Goal: Task Accomplishment & Management: Manage account settings

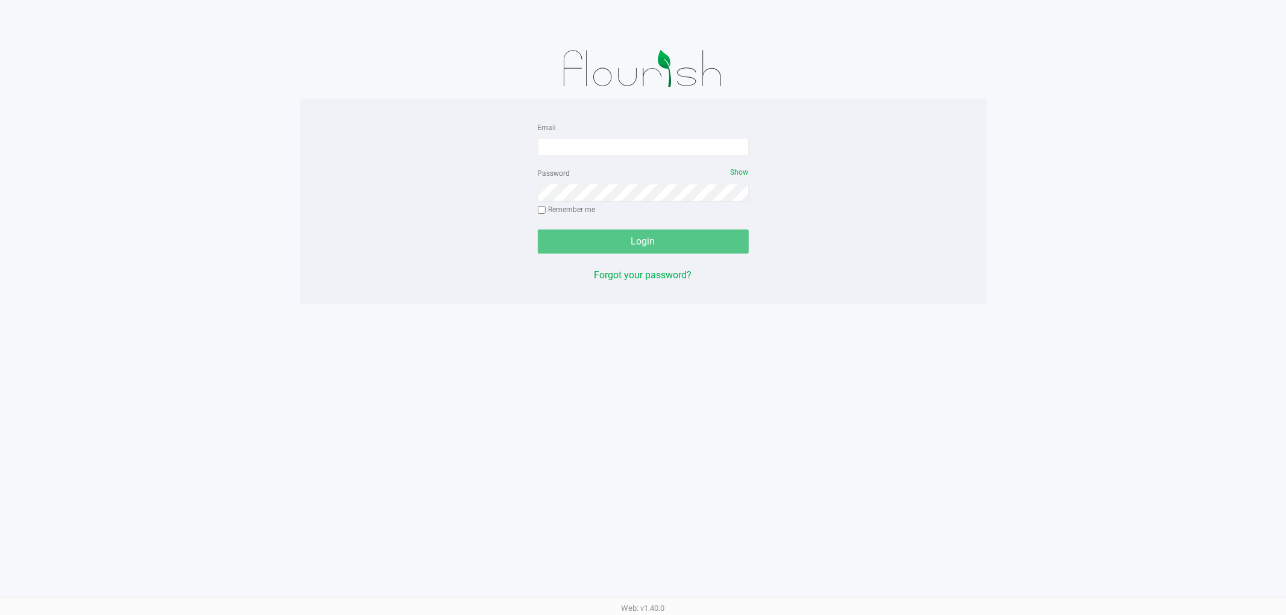
click at [716, 142] on input "Email" at bounding box center [643, 147] width 211 height 18
type input "[EMAIL_ADDRESS][DOMAIN_NAME]"
click at [538, 206] on input "Remember me" at bounding box center [542, 210] width 8 height 8
checkbox input "true"
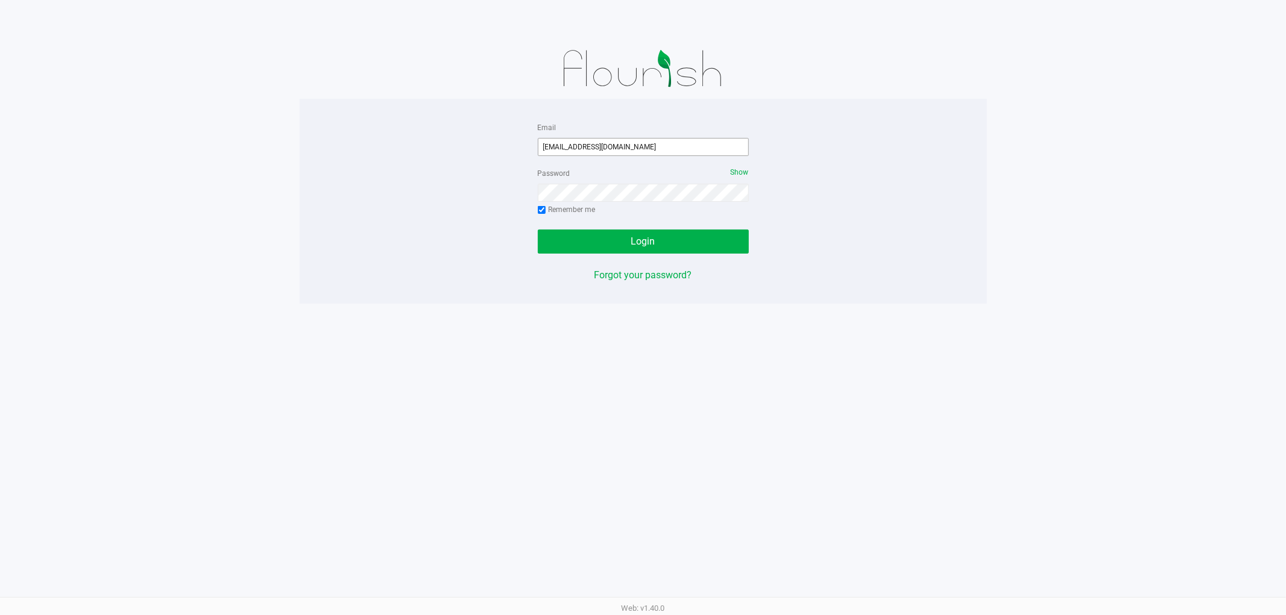
click at [538, 230] on button "Login" at bounding box center [643, 242] width 211 height 24
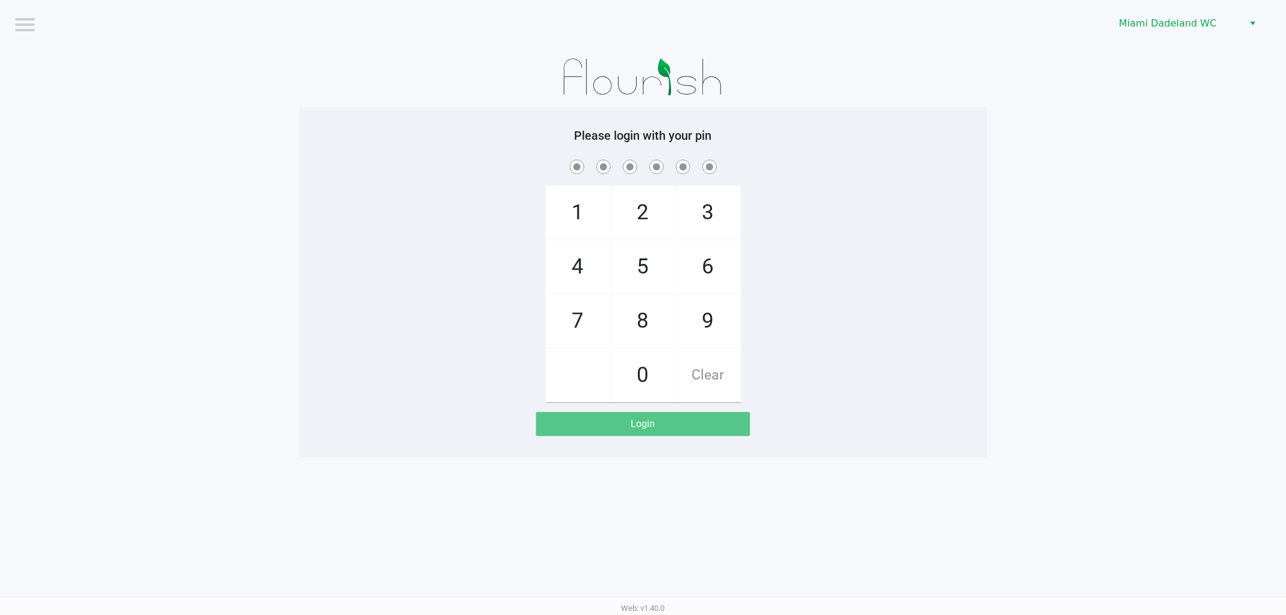
click at [908, 287] on div "1 4 7 2 5 8 0 3 6 9 Clear" at bounding box center [643, 279] width 687 height 245
checkbox input "true"
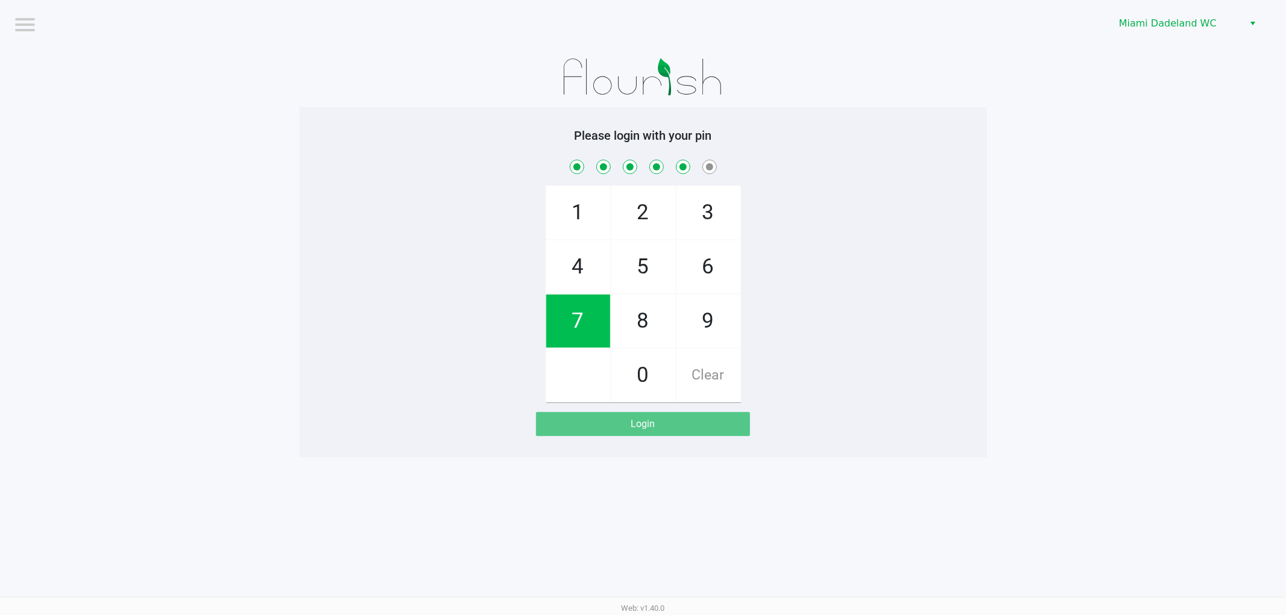
checkbox input "true"
